Goal: Information Seeking & Learning: Check status

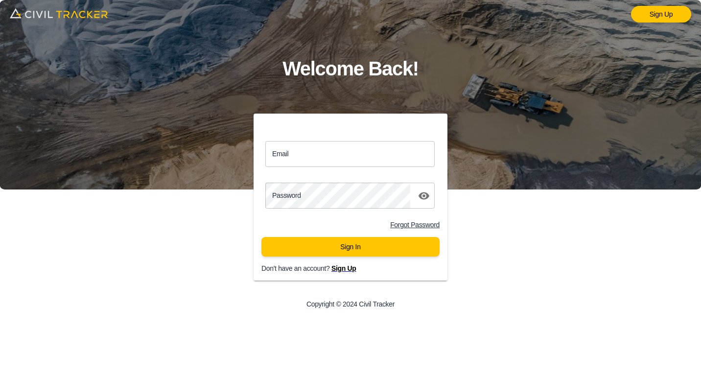
click at [280, 157] on input "Email" at bounding box center [349, 154] width 169 height 26
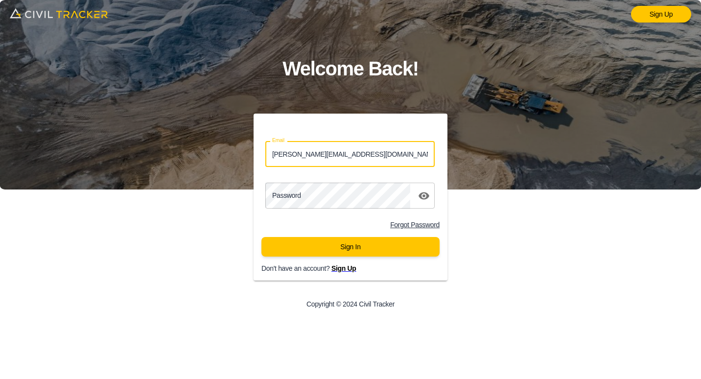
type input "[PERSON_NAME][EMAIL_ADDRESS][DOMAIN_NAME]"
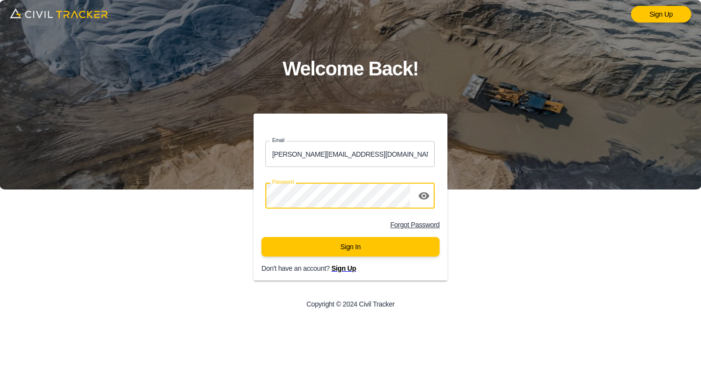
click button "Sign In" at bounding box center [350, 247] width 178 height 20
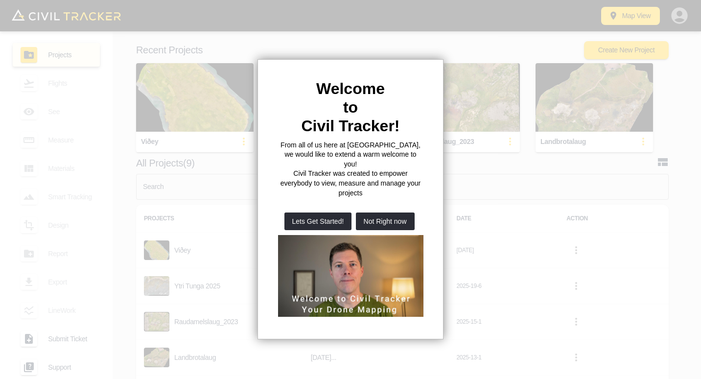
click at [382, 213] on button "Not Right now" at bounding box center [385, 222] width 59 height 18
click at [438, 162] on p "All Projects(9)" at bounding box center [396, 163] width 521 height 8
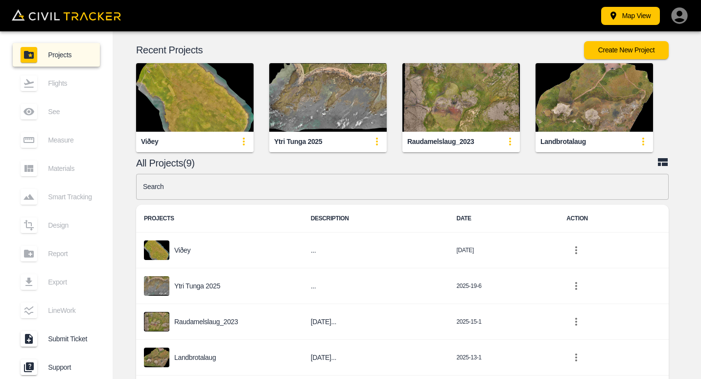
click at [380, 204] on div "Search Search PROJECTS DESCRIPTION DATE ACTION Viðey ... 2025-11-7 Ytri Tunga 2…" at bounding box center [402, 282] width 533 height 217
click at [392, 204] on div "Search Search PROJECTS DESCRIPTION DATE ACTION Viðey ... 2025-11-7 Ytri Tunga 2…" at bounding box center [402, 282] width 533 height 217
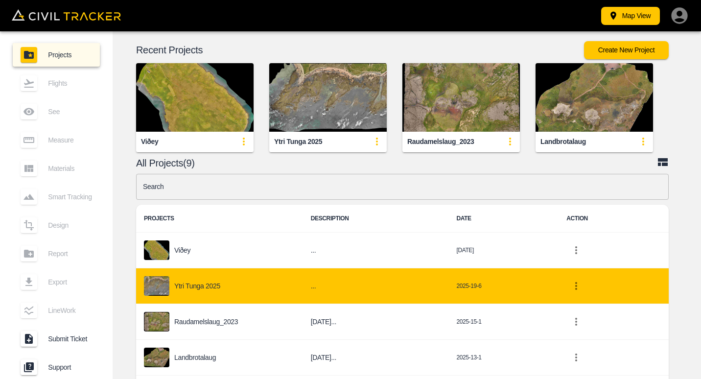
click at [193, 283] on p "Ytri Tunga 2025" at bounding box center [197, 286] width 46 height 8
